Goal: Information Seeking & Learning: Learn about a topic

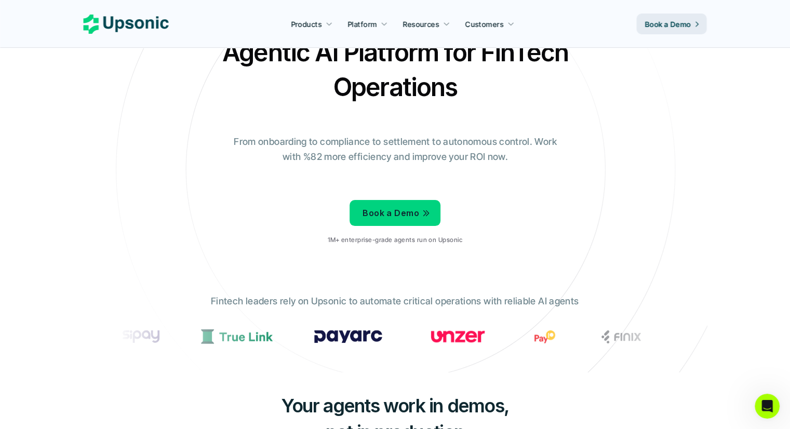
scroll to position [52, 0]
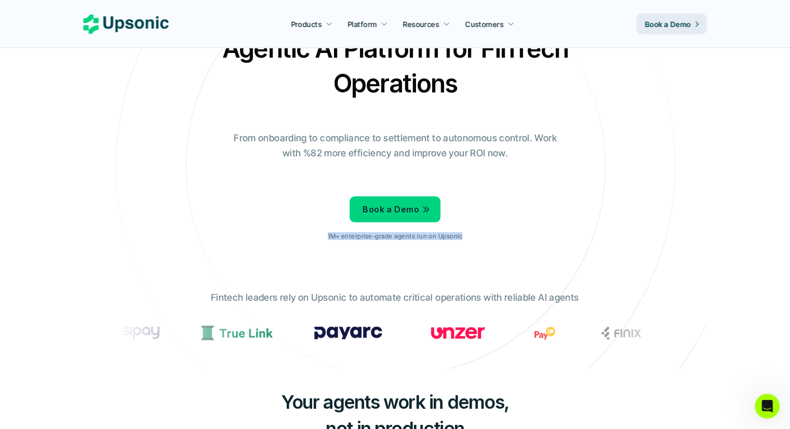
drag, startPoint x: 468, startPoint y: 233, endPoint x: 305, endPoint y: 239, distance: 163.2
click at [305, 239] on div "Agentic AI Platform for FinTech Operations From onboarding to compliance to set…" at bounding box center [395, 140] width 608 height 218
copy p "1M+ enterprise-grade agents run on Upsonic"
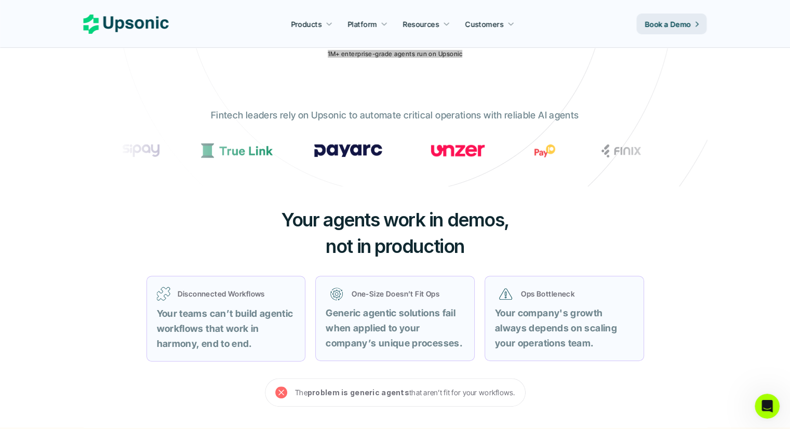
scroll to position [0, 0]
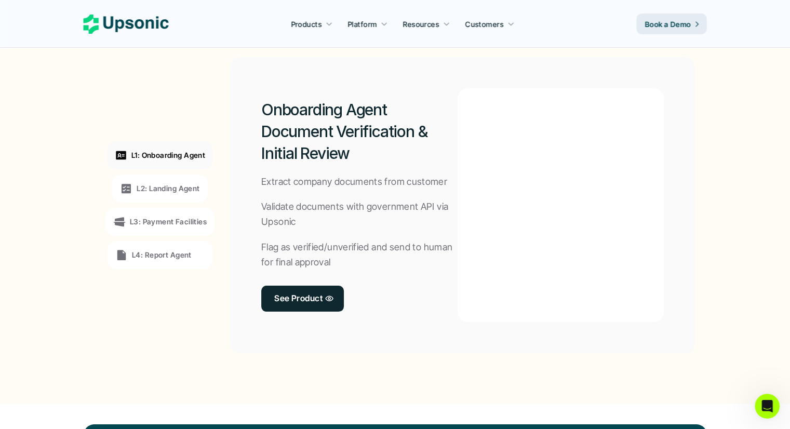
scroll to position [779, 0]
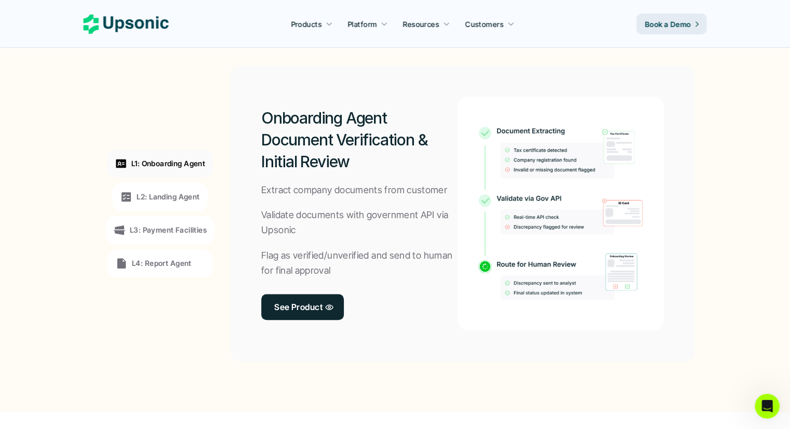
click at [142, 194] on p "L2: Landing Agent" at bounding box center [168, 196] width 63 height 11
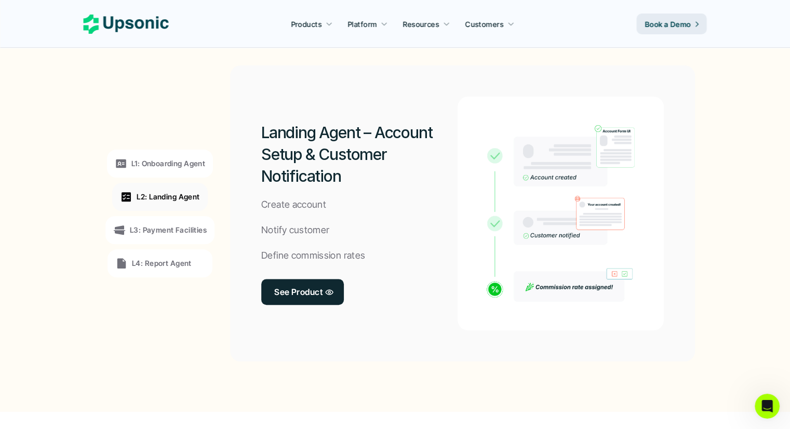
click at [154, 229] on p "L3: Payment Facilities" at bounding box center [168, 229] width 77 height 11
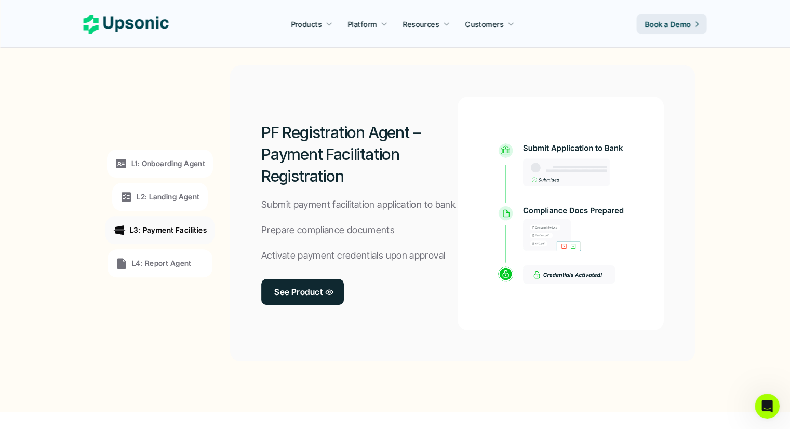
click at [147, 258] on p "L4: Report Agent" at bounding box center [162, 263] width 60 height 11
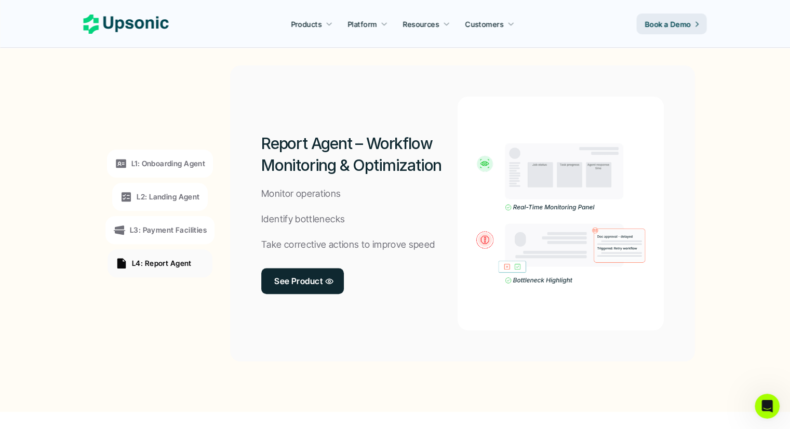
click at [169, 167] on p "L1: Onboarding Agent" at bounding box center [168, 163] width 74 height 11
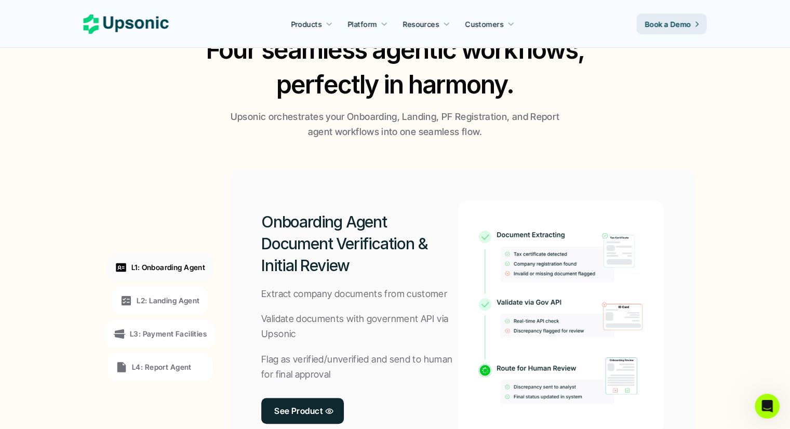
scroll to position [623, 0]
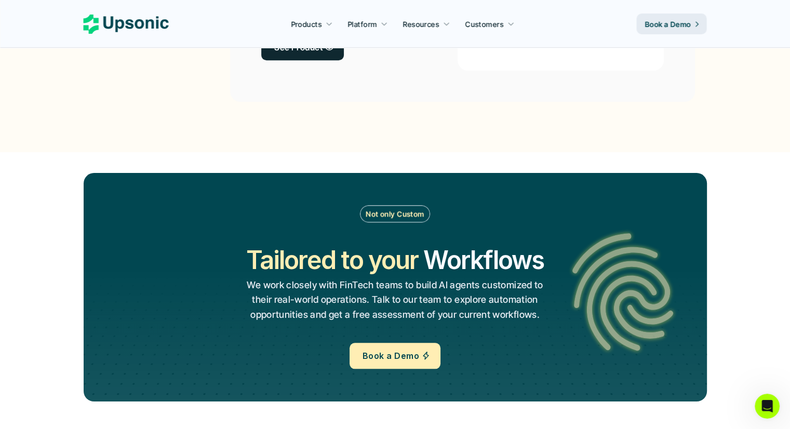
click at [686, 183] on div "Not only Custom Tailored to your Workflows Operations Processes Workflows We wo…" at bounding box center [395, 287] width 623 height 228
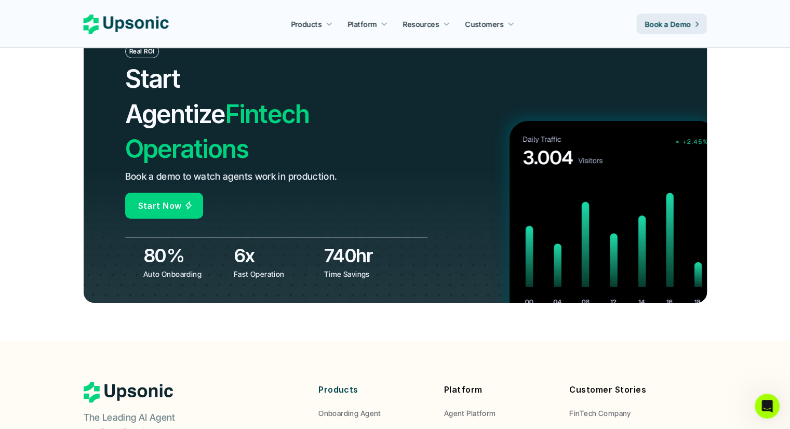
scroll to position [3895, 0]
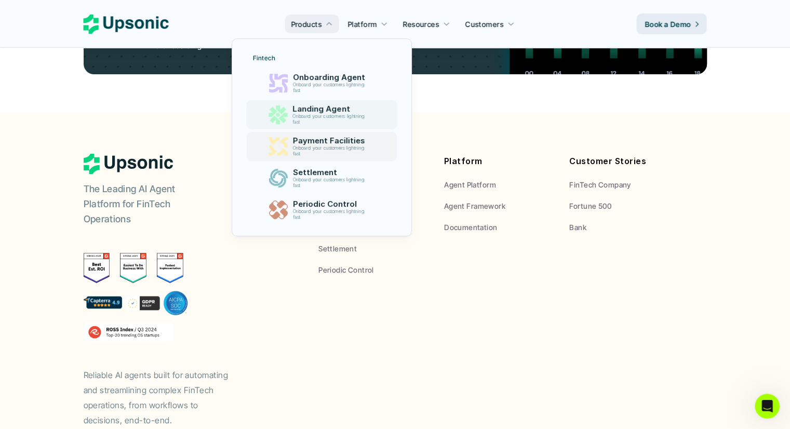
click at [341, 136] on p "Payment Facilities" at bounding box center [330, 140] width 77 height 9
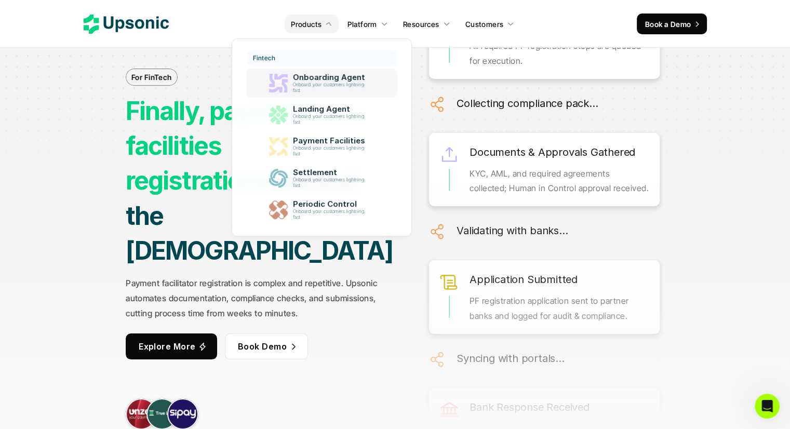
click at [306, 87] on p "Onboard your customers lightning fast" at bounding box center [330, 87] width 76 height 11
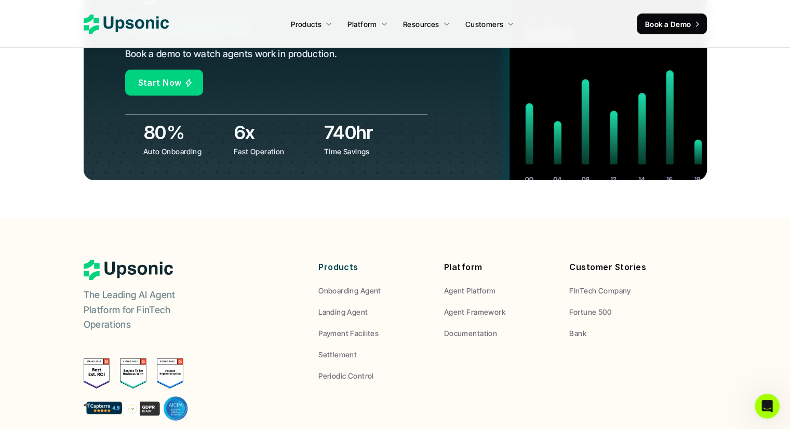
scroll to position [3947, 0]
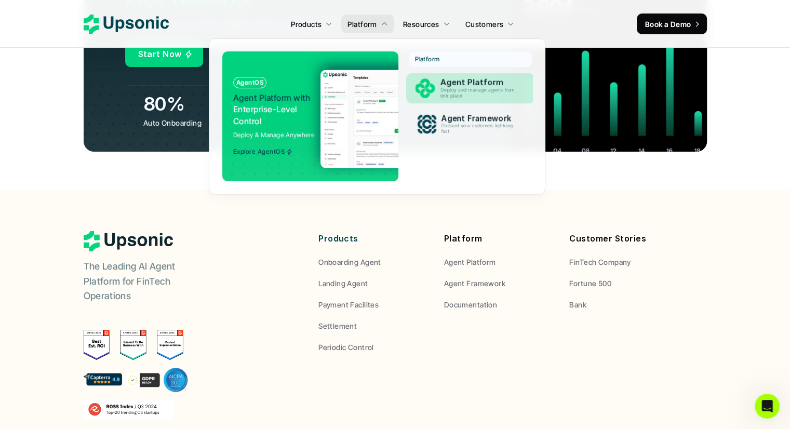
click at [472, 90] on p "Deploy and manage agents from one place" at bounding box center [479, 92] width 79 height 11
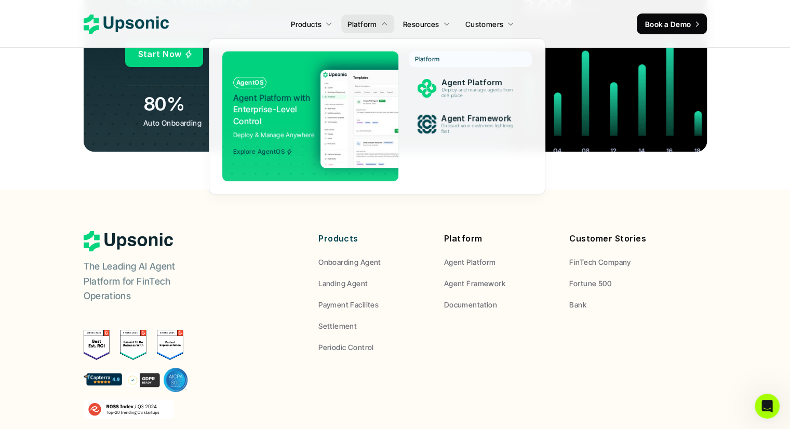
click at [465, 104] on div "Platform Agent Platform Deploy and manage agents from one place Agent Framework…" at bounding box center [470, 97] width 123 height 93
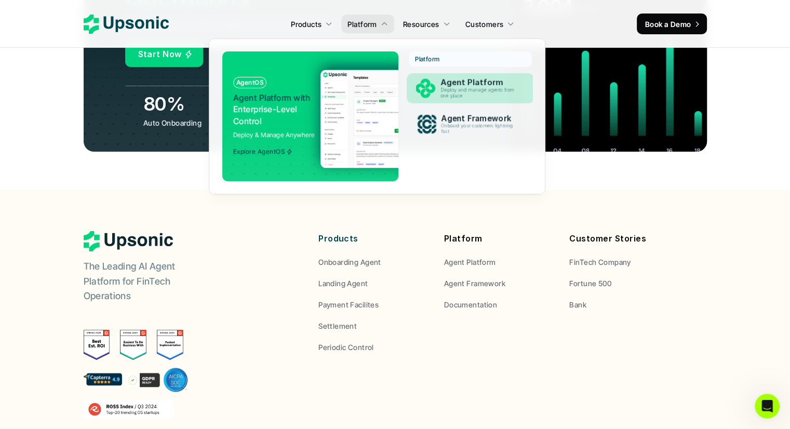
click at [469, 97] on p "Deploy and manage agents from one place" at bounding box center [479, 92] width 78 height 11
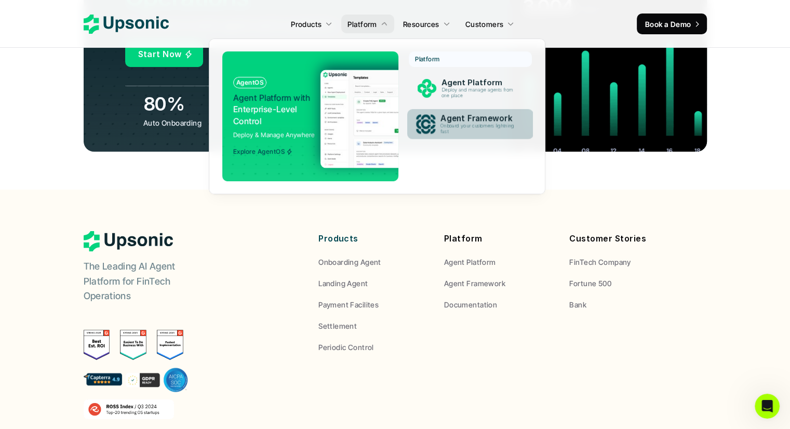
click at [446, 123] on p "Onboard your customers lightning fast" at bounding box center [479, 128] width 78 height 11
click at [473, 133] on p "Onboard your customers lightning fast" at bounding box center [478, 129] width 79 height 12
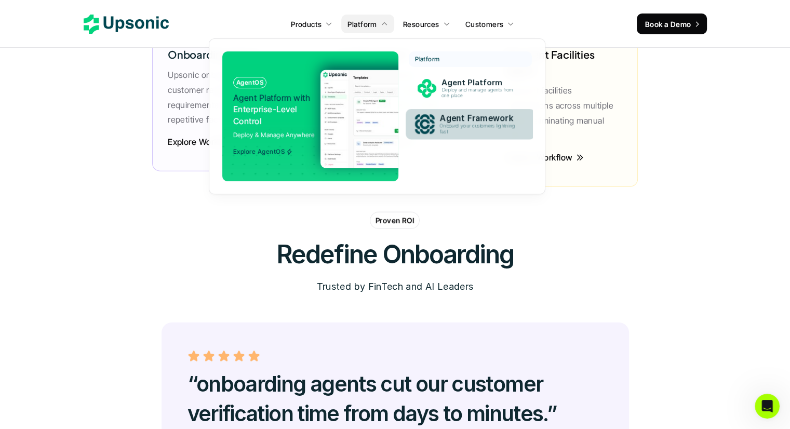
scroll to position [2545, 0]
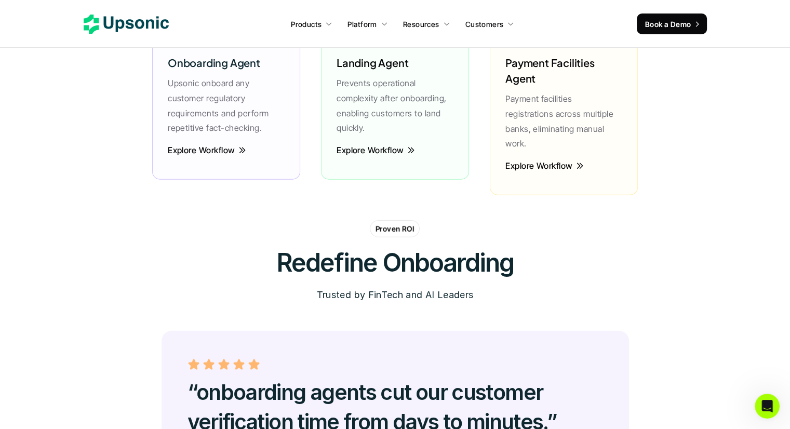
click at [143, 22] on icon at bounding box center [126, 24] width 85 height 19
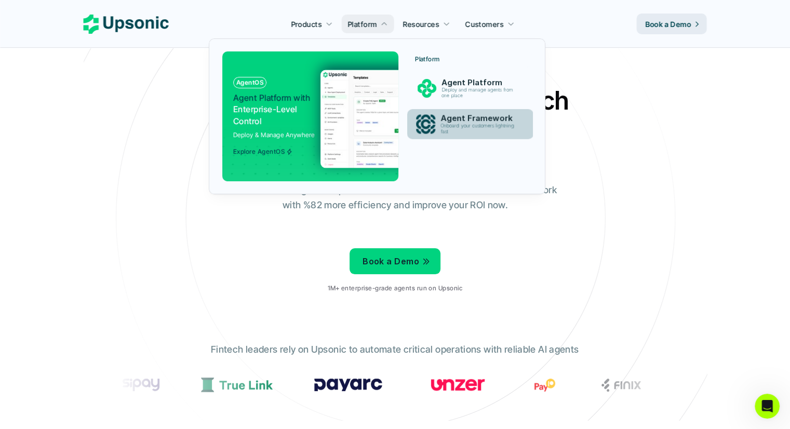
click at [491, 127] on p "Onboard your customers lightning fast" at bounding box center [479, 128] width 78 height 11
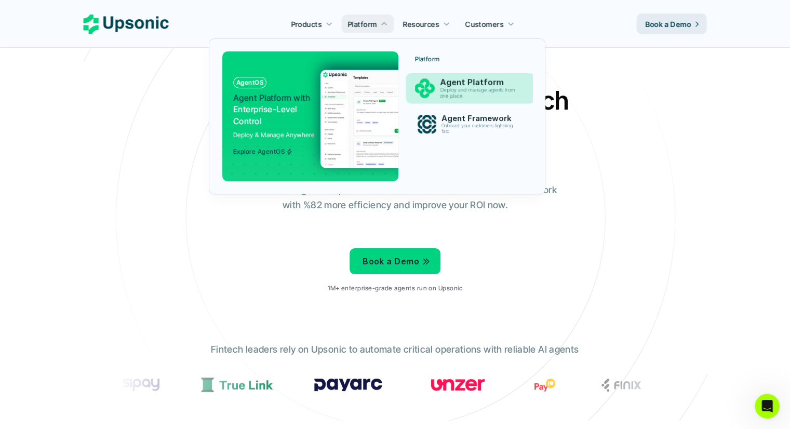
click at [482, 92] on p "Deploy and manage agents from one place" at bounding box center [479, 93] width 79 height 12
click at [482, 92] on p "Deploy and manage agents from one place" at bounding box center [478, 93] width 79 height 12
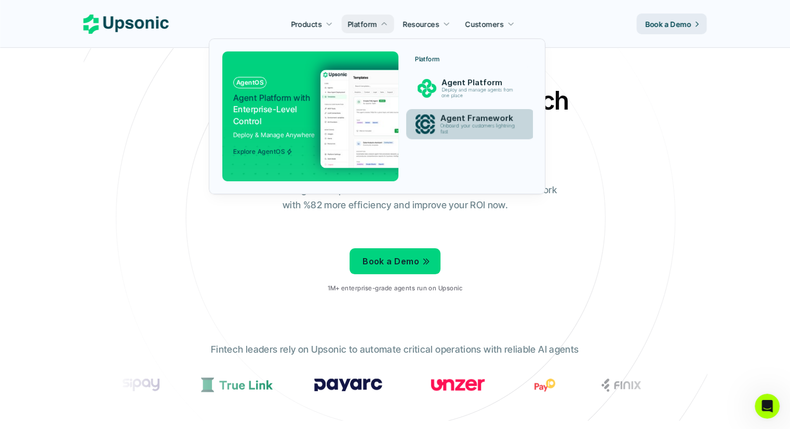
click at [465, 117] on p "Agent Framework" at bounding box center [480, 119] width 80 height 10
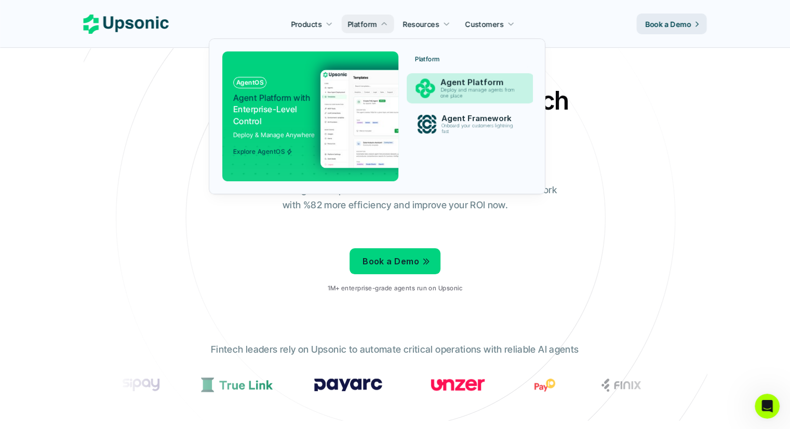
click at [474, 86] on p "Agent Platform" at bounding box center [480, 83] width 80 height 10
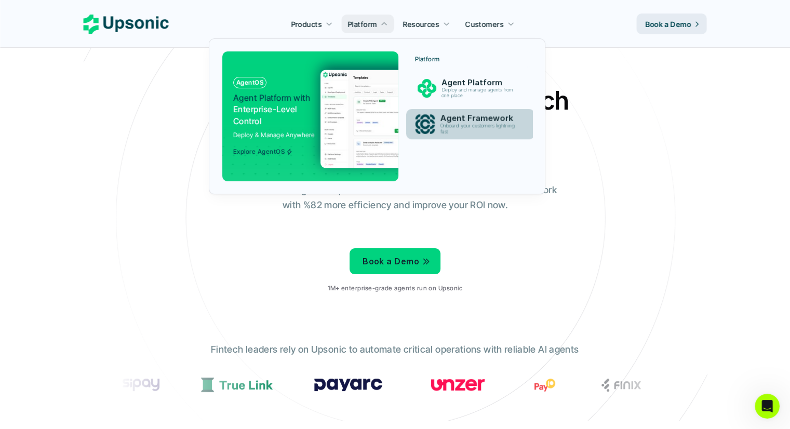
click at [434, 125] on link "Agent Framework Onboard your customers lightning fast" at bounding box center [470, 124] width 128 height 30
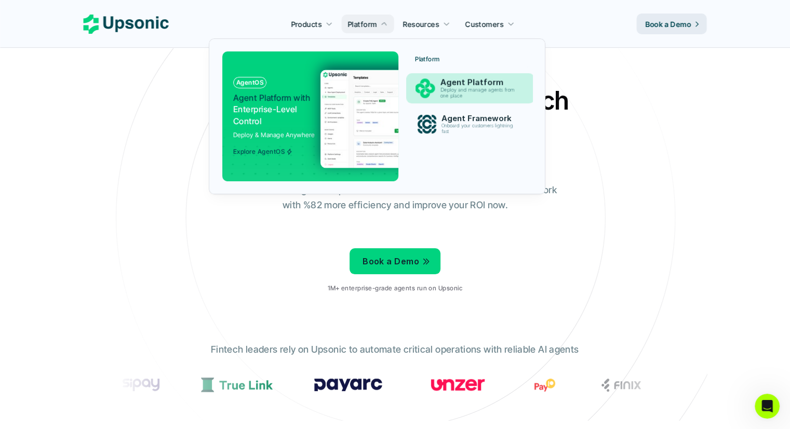
click at [462, 84] on p "Agent Platform" at bounding box center [480, 83] width 80 height 10
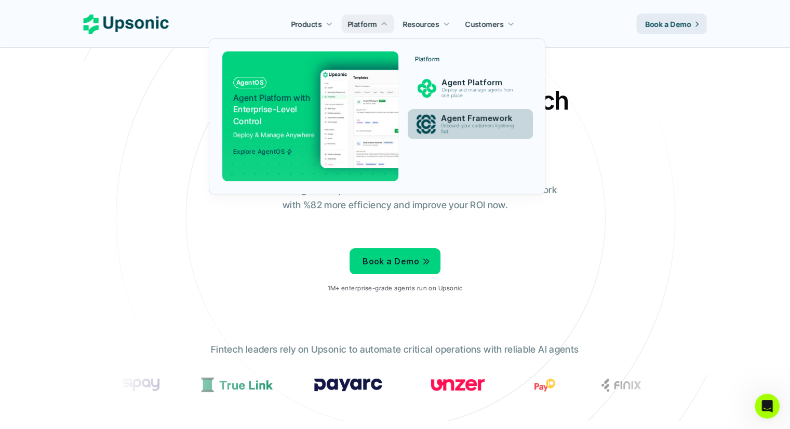
click at [444, 122] on p "Agent Framework" at bounding box center [479, 118] width 78 height 9
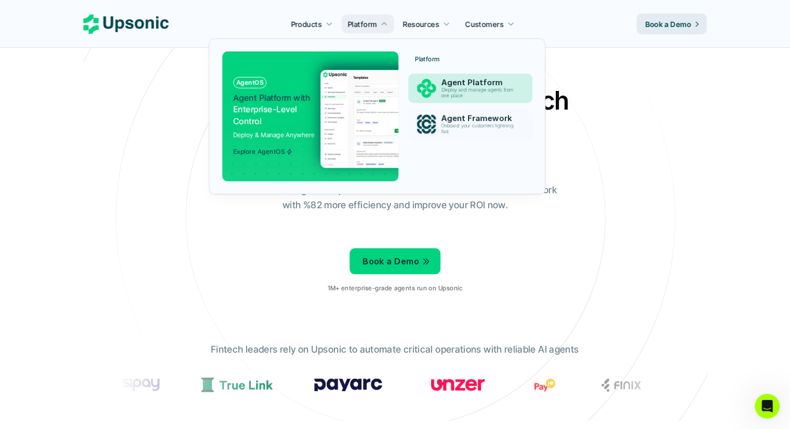
click at [465, 94] on p "Deploy and manage agents from one place" at bounding box center [479, 92] width 76 height 11
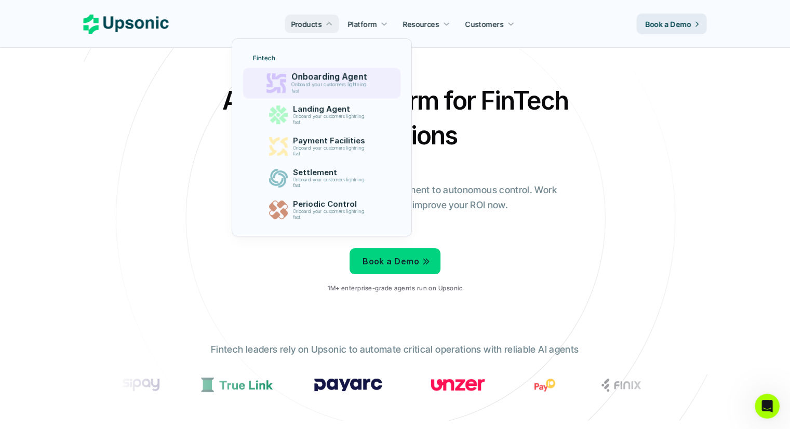
click at [301, 82] on p "Onboard your customers lightning fast" at bounding box center [330, 88] width 79 height 12
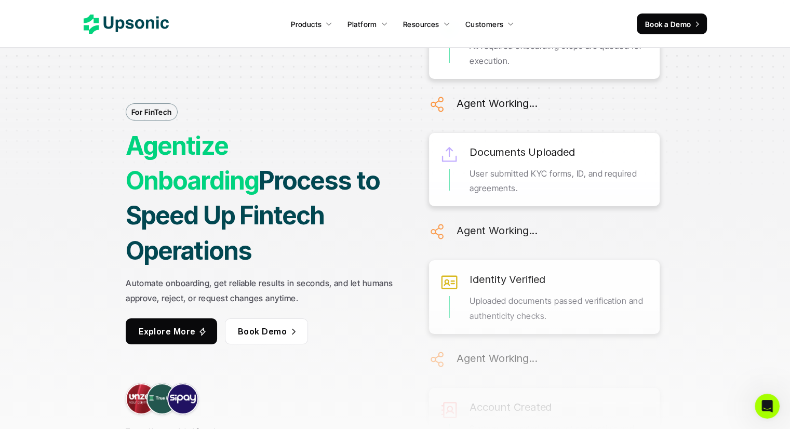
scroll to position [4039, 0]
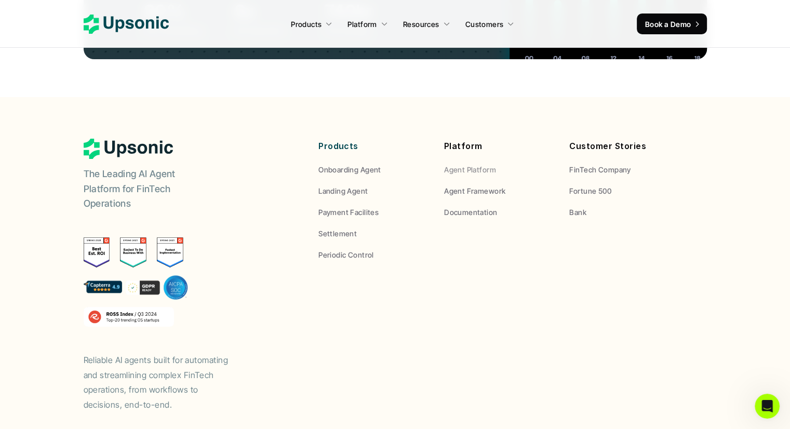
click at [477, 185] on p "Agent Framework" at bounding box center [474, 190] width 61 height 11
click at [468, 185] on p "Agent Framework" at bounding box center [474, 190] width 61 height 11
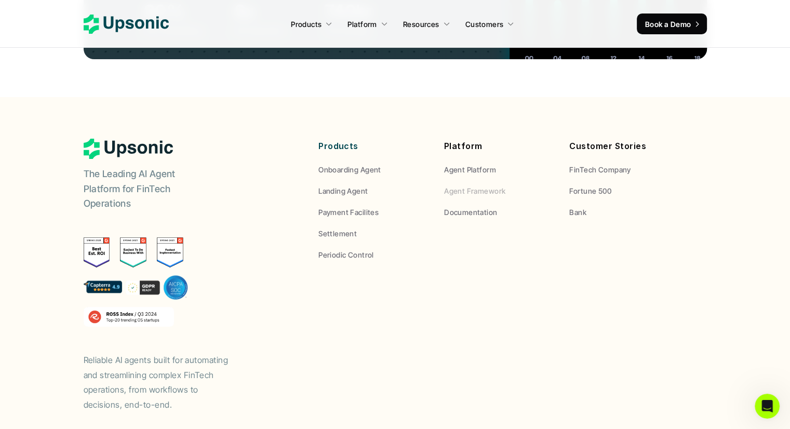
click at [468, 185] on p "Agent Framework" at bounding box center [474, 190] width 61 height 11
click at [479, 207] on p "Documentation" at bounding box center [470, 212] width 53 height 11
click at [474, 185] on p "Agent Framework" at bounding box center [474, 190] width 61 height 11
click at [485, 164] on p "Agent Platform" at bounding box center [470, 169] width 52 height 11
drag, startPoint x: 485, startPoint y: 109, endPoint x: 424, endPoint y: 90, distance: 63.4
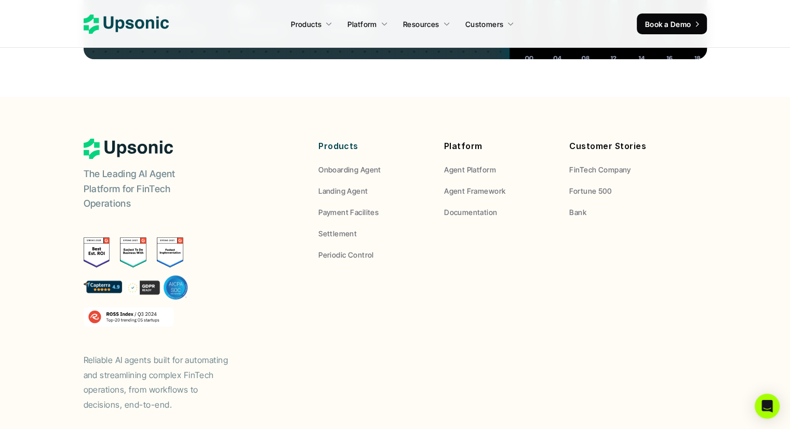
click at [424, 139] on p "Products" at bounding box center [373, 146] width 110 height 15
drag, startPoint x: 463, startPoint y: 106, endPoint x: 335, endPoint y: 127, distance: 128.9
drag, startPoint x: 335, startPoint y: 127, endPoint x: 459, endPoint y: 104, distance: 125.2
drag, startPoint x: 459, startPoint y: 104, endPoint x: 434, endPoint y: 97, distance: 25.5
drag, startPoint x: 434, startPoint y: 97, endPoint x: 388, endPoint y: 245, distance: 154.9
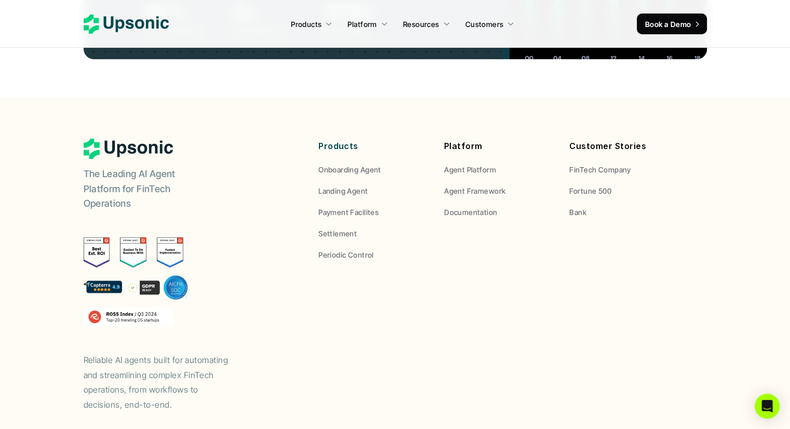
click at [388, 245] on div "The Leading AI Agent Platform for FinTech Operations Reliable AI agents built f…" at bounding box center [395, 276] width 623 height 274
drag, startPoint x: 355, startPoint y: 149, endPoint x: 566, endPoint y: 171, distance: 211.4
drag, startPoint x: 566, startPoint y: 171, endPoint x: 436, endPoint y: 260, distance: 156.9
click at [436, 260] on div "The Leading AI Agent Platform for FinTech Operations Reliable AI agents built f…" at bounding box center [395, 276] width 623 height 274
drag, startPoint x: 484, startPoint y: 130, endPoint x: 420, endPoint y: 226, distance: 115.2
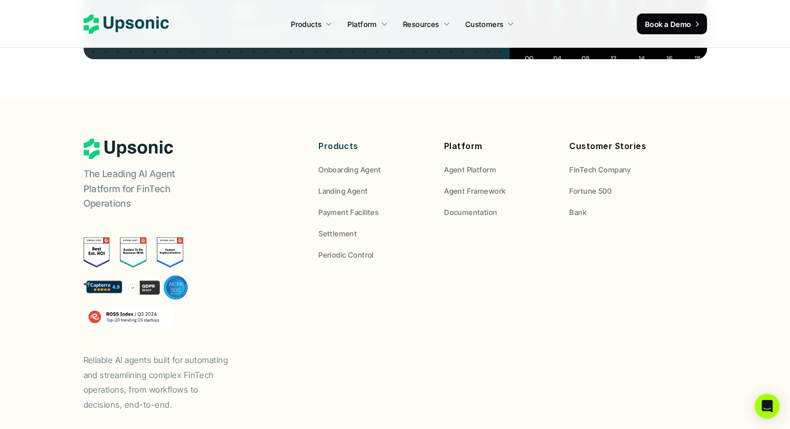
click at [420, 226] on div "The Leading AI Agent Platform for FinTech Operations Reliable AI agents built f…" at bounding box center [395, 276] width 623 height 274
click at [365, 164] on p "Onboarding Agent" at bounding box center [349, 169] width 63 height 11
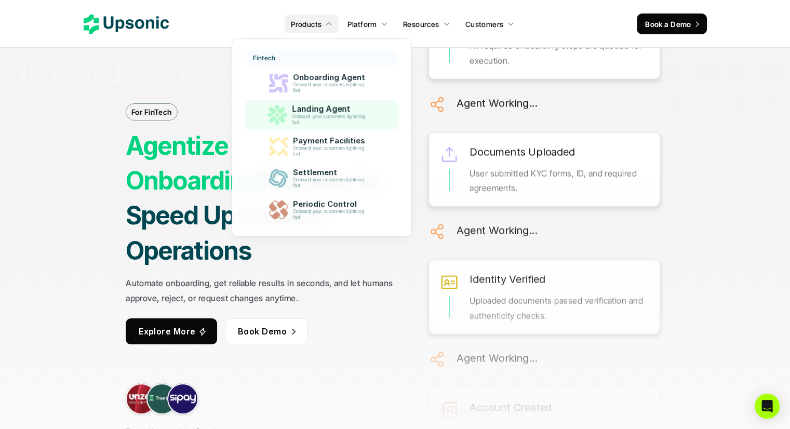
click at [322, 101] on link "Landing Agent Onboard your customers lightning fast" at bounding box center [322, 115] width 154 height 30
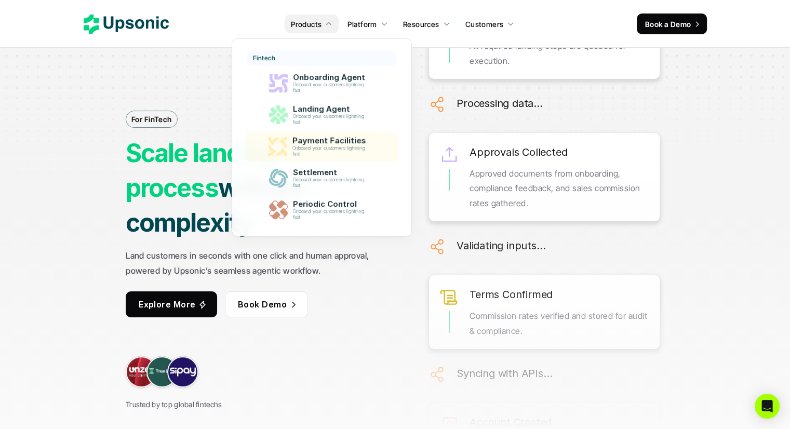
click at [320, 142] on p "Payment Facilities" at bounding box center [331, 140] width 78 height 9
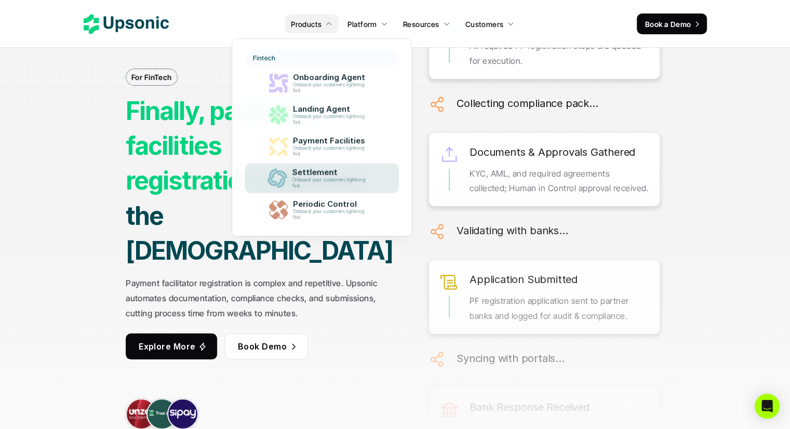
click at [318, 170] on p "Settlement" at bounding box center [331, 172] width 79 height 9
click at [326, 185] on p "Onboard your customers lightning fast" at bounding box center [330, 182] width 77 height 11
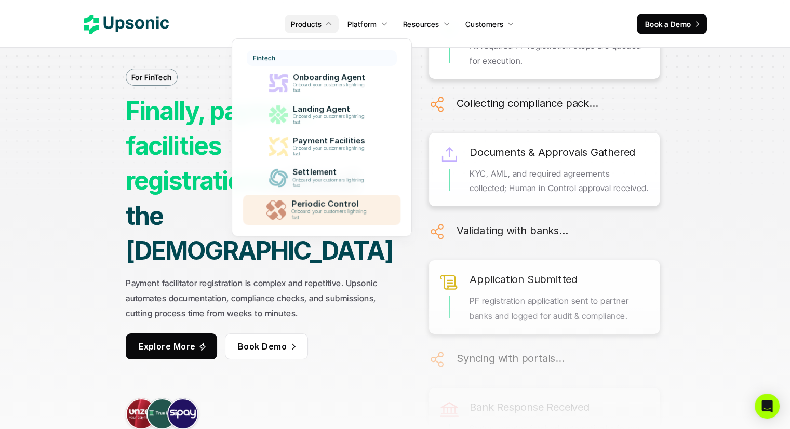
click at [319, 216] on p "Onboard your customers lightning fast" at bounding box center [330, 215] width 79 height 12
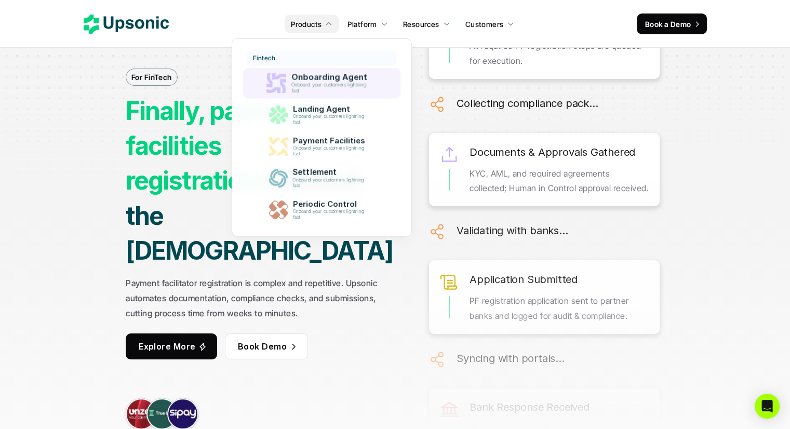
click at [316, 88] on p "Onboard your customers lightning fast" at bounding box center [330, 88] width 79 height 12
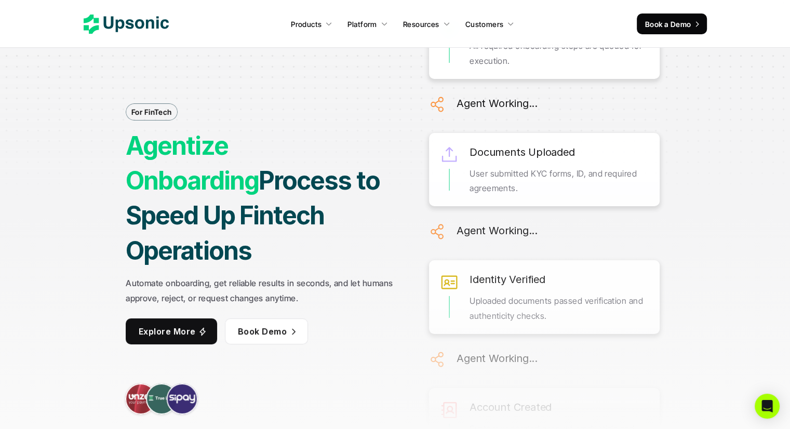
click at [357, 99] on div "For FinTech Agentize Onboarding Process to Speed Up Fintech Operations Automate…" at bounding box center [262, 214] width 273 height 447
drag, startPoint x: 305, startPoint y: 280, endPoint x: 122, endPoint y: 258, distance: 184.7
click at [122, 258] on div "For FinTech Agentize Onboarding Process to Speed Up Fintech Operations Automate…" at bounding box center [395, 214] width 774 height 447
copy strong "Automate onboarding, get reliable results in seconds, and let humans approve, r…"
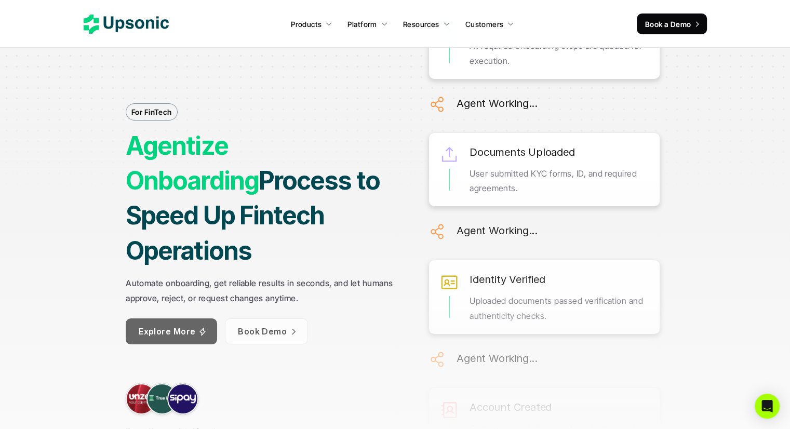
click at [189, 324] on p "Explore More" at bounding box center [167, 331] width 57 height 15
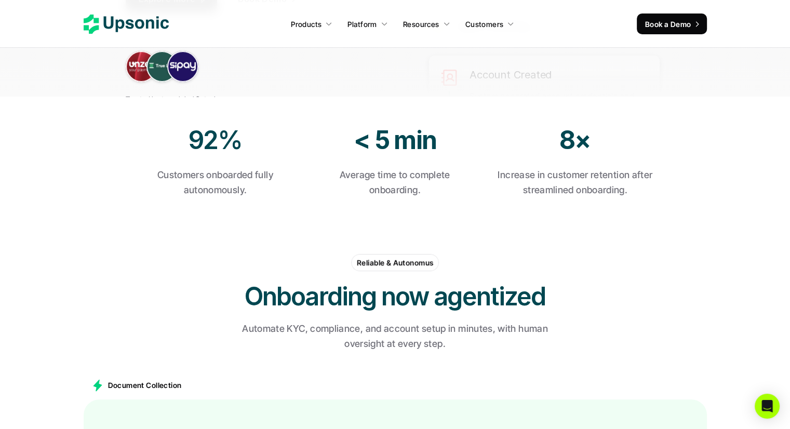
scroll to position [348, 0]
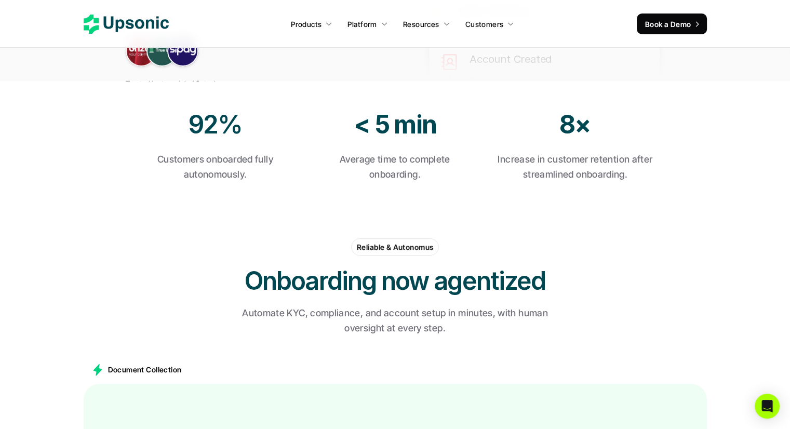
click at [168, 249] on div "Reliable & Autonomus Onboarding now agentized Automate KYC, compliance, and acc…" at bounding box center [395, 287] width 623 height 116
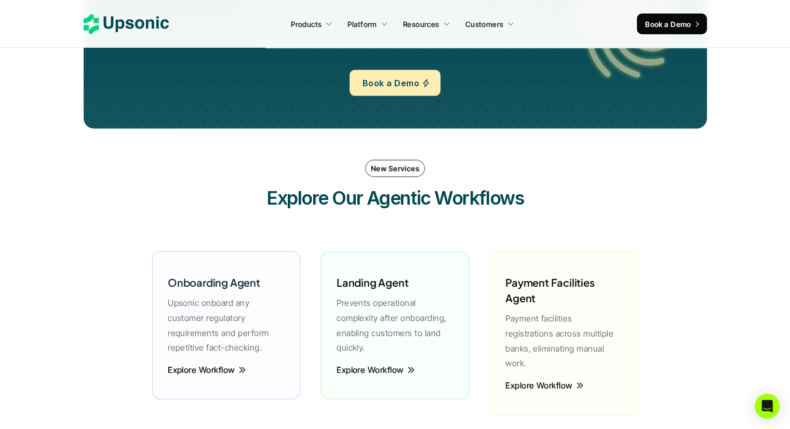
scroll to position [2325, 0]
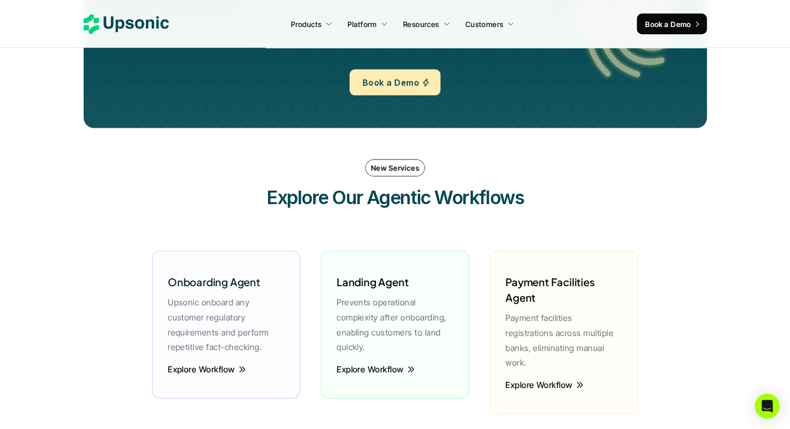
drag, startPoint x: 249, startPoint y: 347, endPoint x: 161, endPoint y: 300, distance: 100.1
click at [161, 300] on div "Onboarding Agent Upsonic onboard any customer regulatory requirements and perfo…" at bounding box center [226, 325] width 148 height 148
copy p "Upsonic onboard any customer regulatory requirements and perform repetitive fac…"
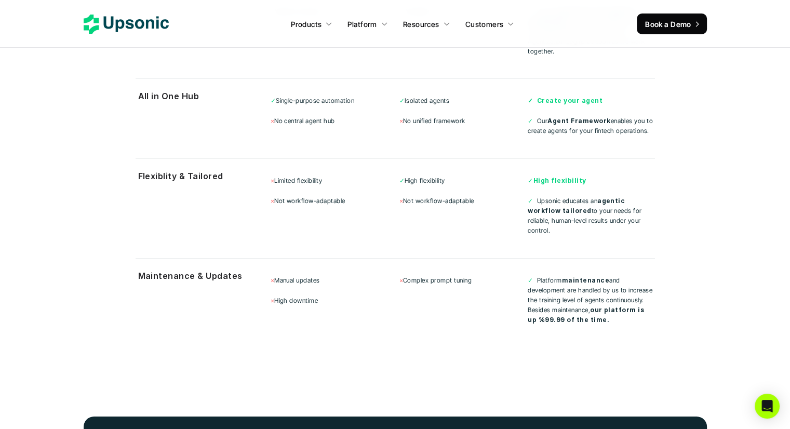
scroll to position [3416, 0]
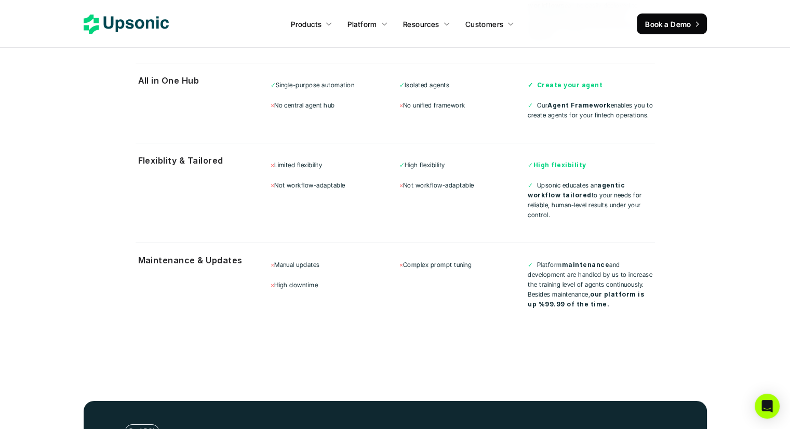
click at [502, 20] on p "Customers" at bounding box center [484, 24] width 38 height 11
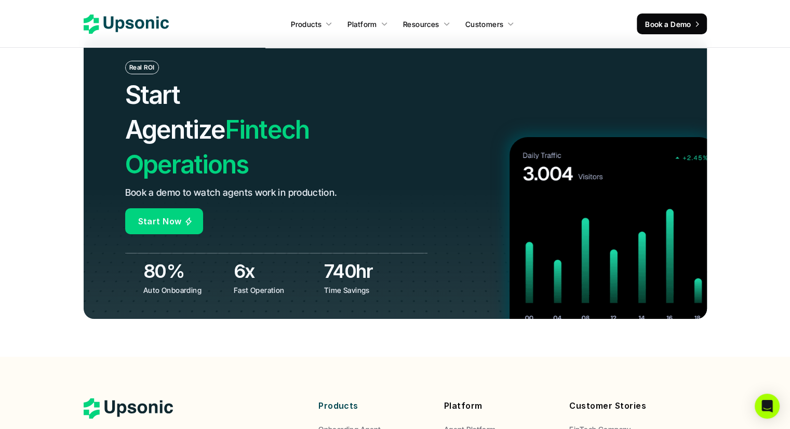
scroll to position [4039, 0]
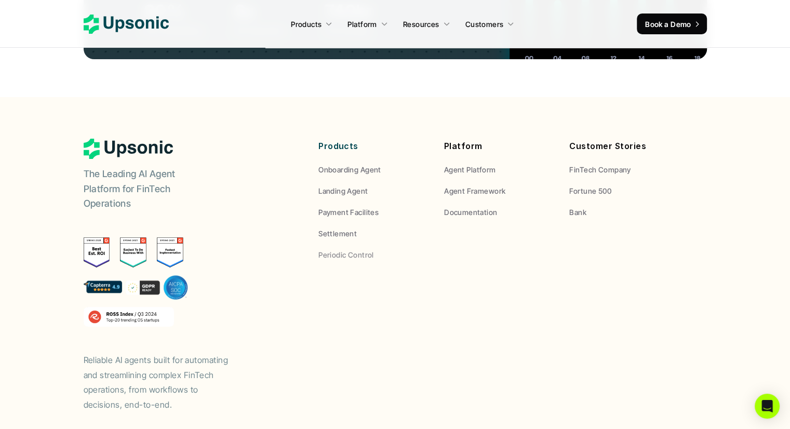
click at [342, 228] on p "Settlement" at bounding box center [337, 233] width 38 height 11
click at [340, 249] on p "Periodic Control" at bounding box center [346, 254] width 56 height 11
click at [594, 164] on p "FinTech Company" at bounding box center [599, 169] width 61 height 11
click at [592, 185] on p "Fortune 500" at bounding box center [590, 190] width 42 height 11
click at [579, 207] on p "Bank" at bounding box center [577, 212] width 17 height 11
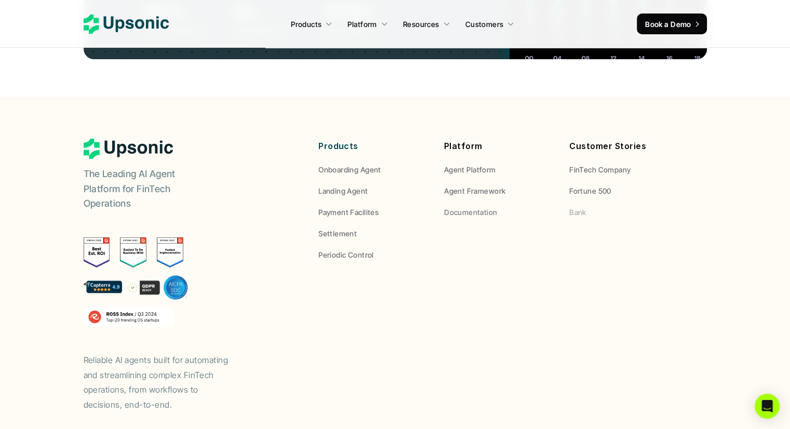
click at [491, 207] on p "Documentation" at bounding box center [470, 212] width 53 height 11
